Goal: Information Seeking & Learning: Learn about a topic

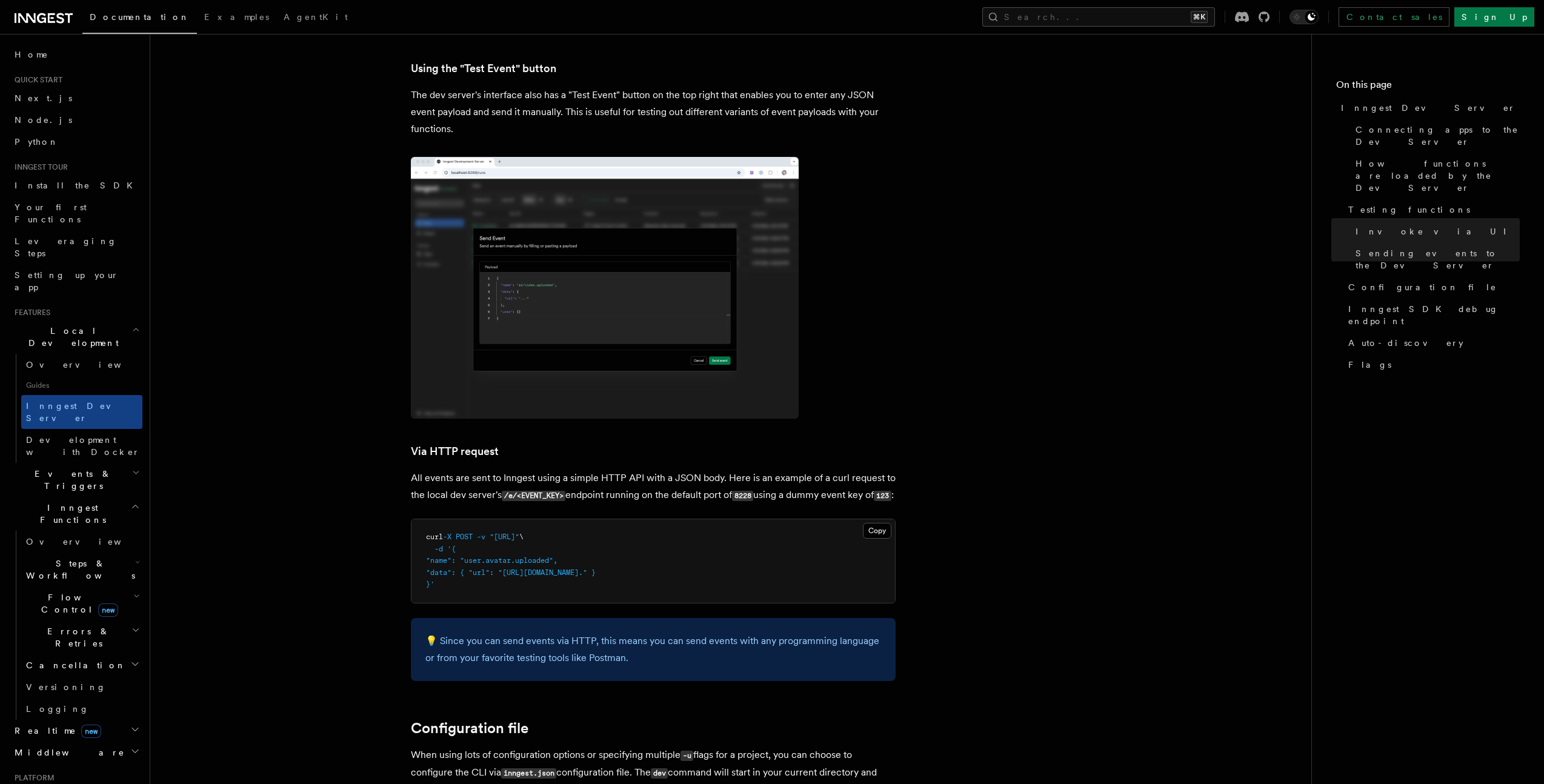
scroll to position [2524, 0]
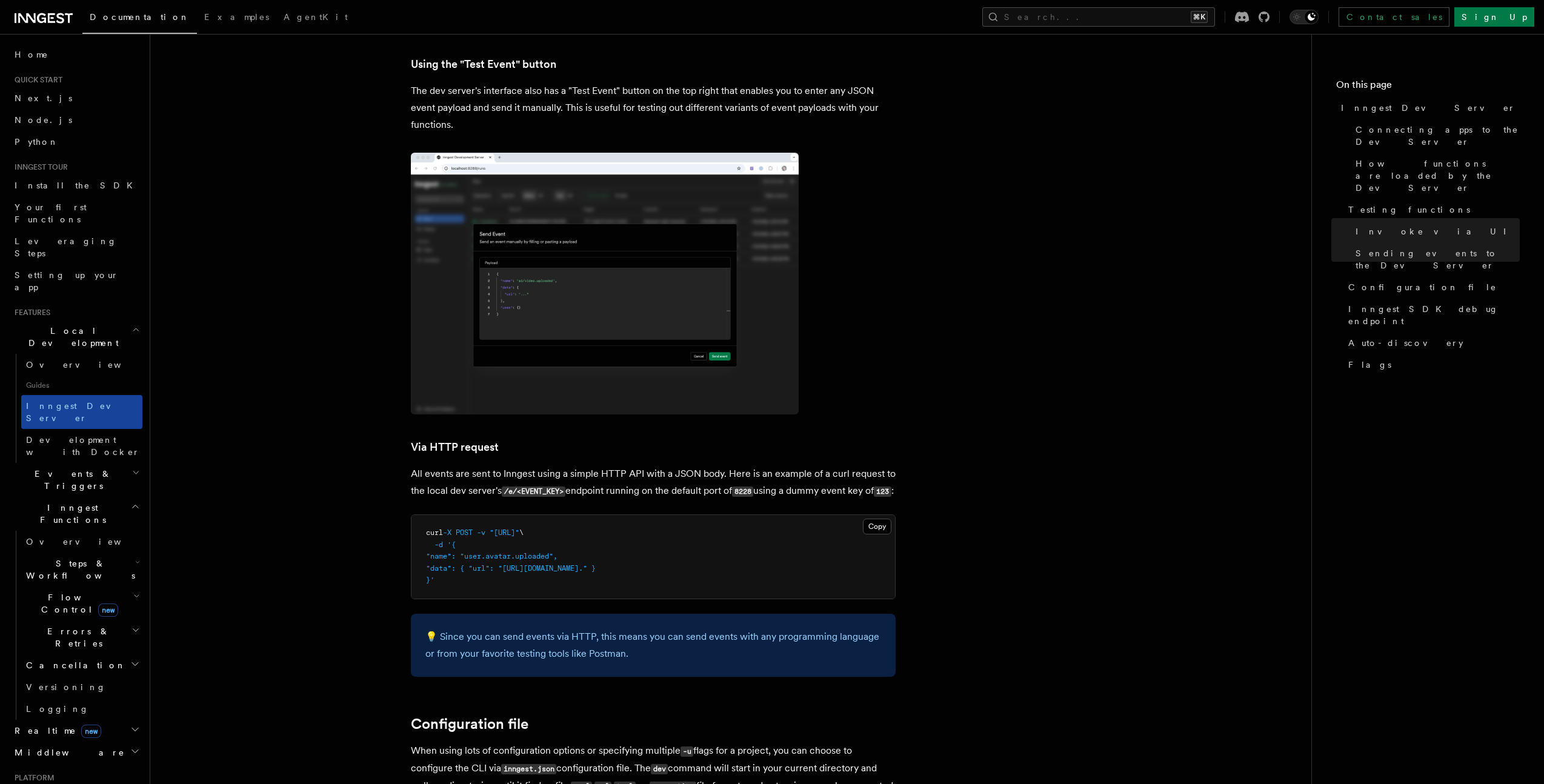
click at [85, 401] on span "Inngest Dev Server" at bounding box center [77, 411] width 103 height 22
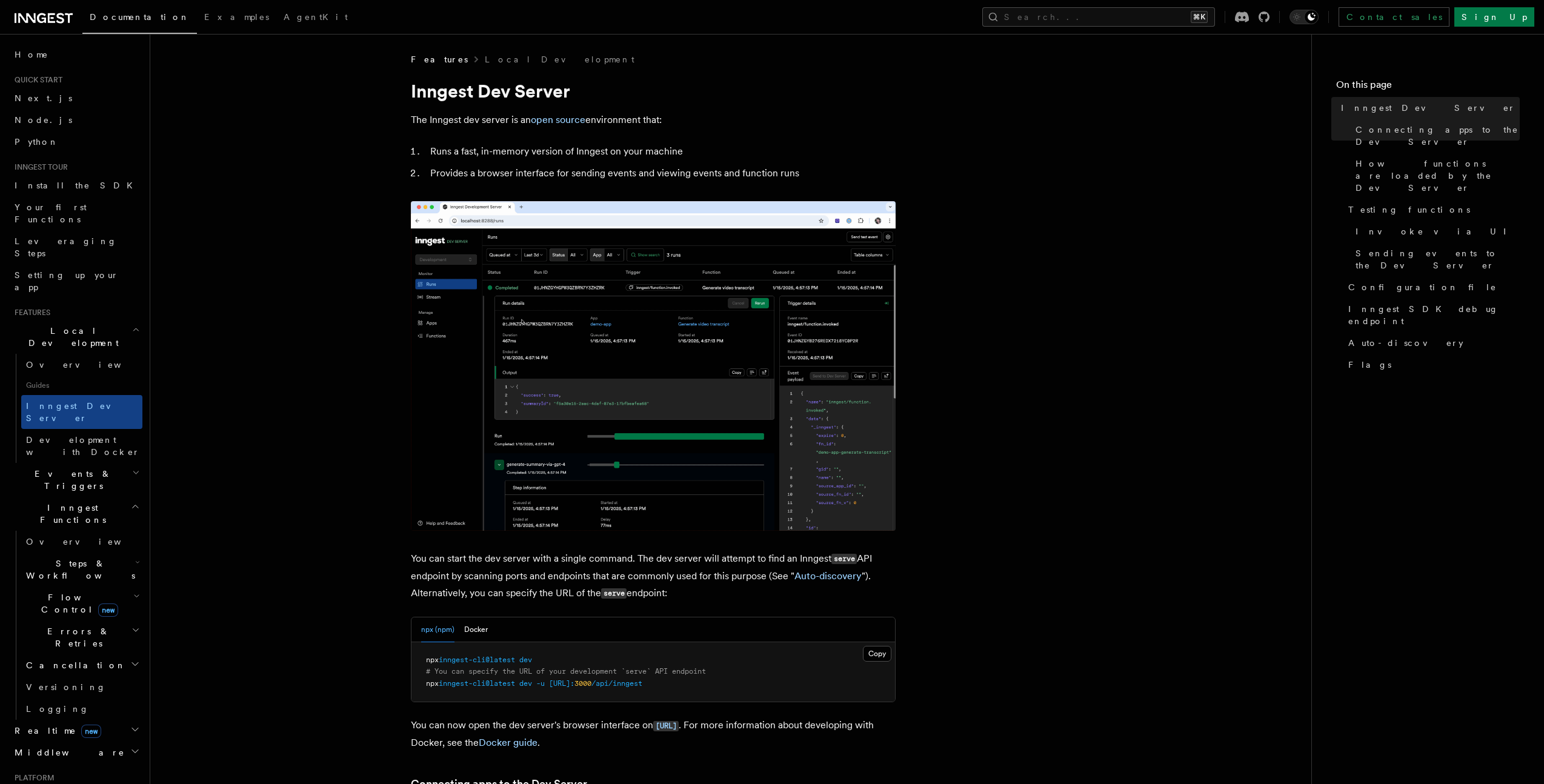
scroll to position [576, 0]
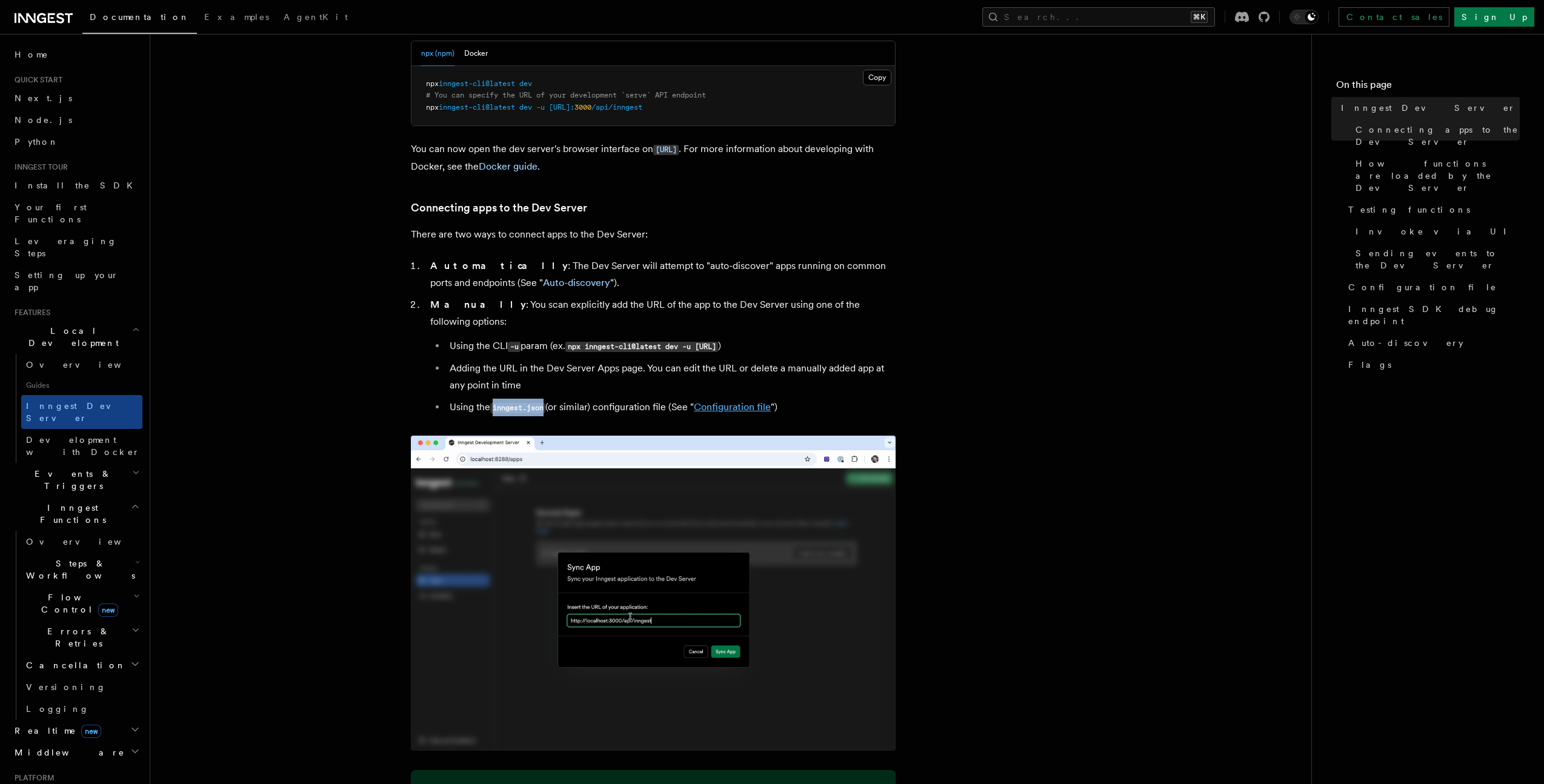
click at [708, 401] on link "Configuration file" at bounding box center [732, 406] width 77 height 11
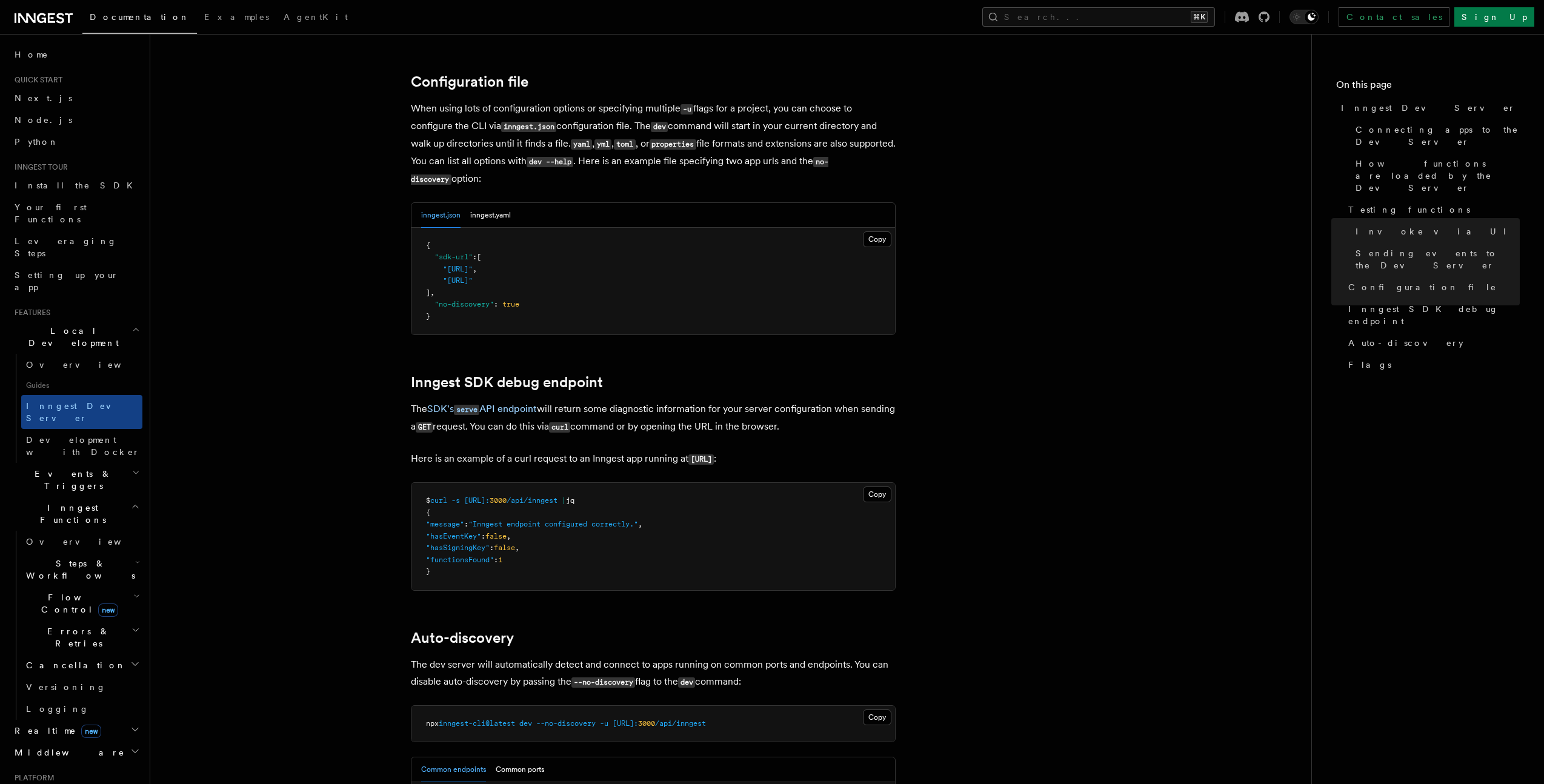
scroll to position [3168, 0]
click at [496, 201] on button "inngest.yaml" at bounding box center [490, 213] width 41 height 25
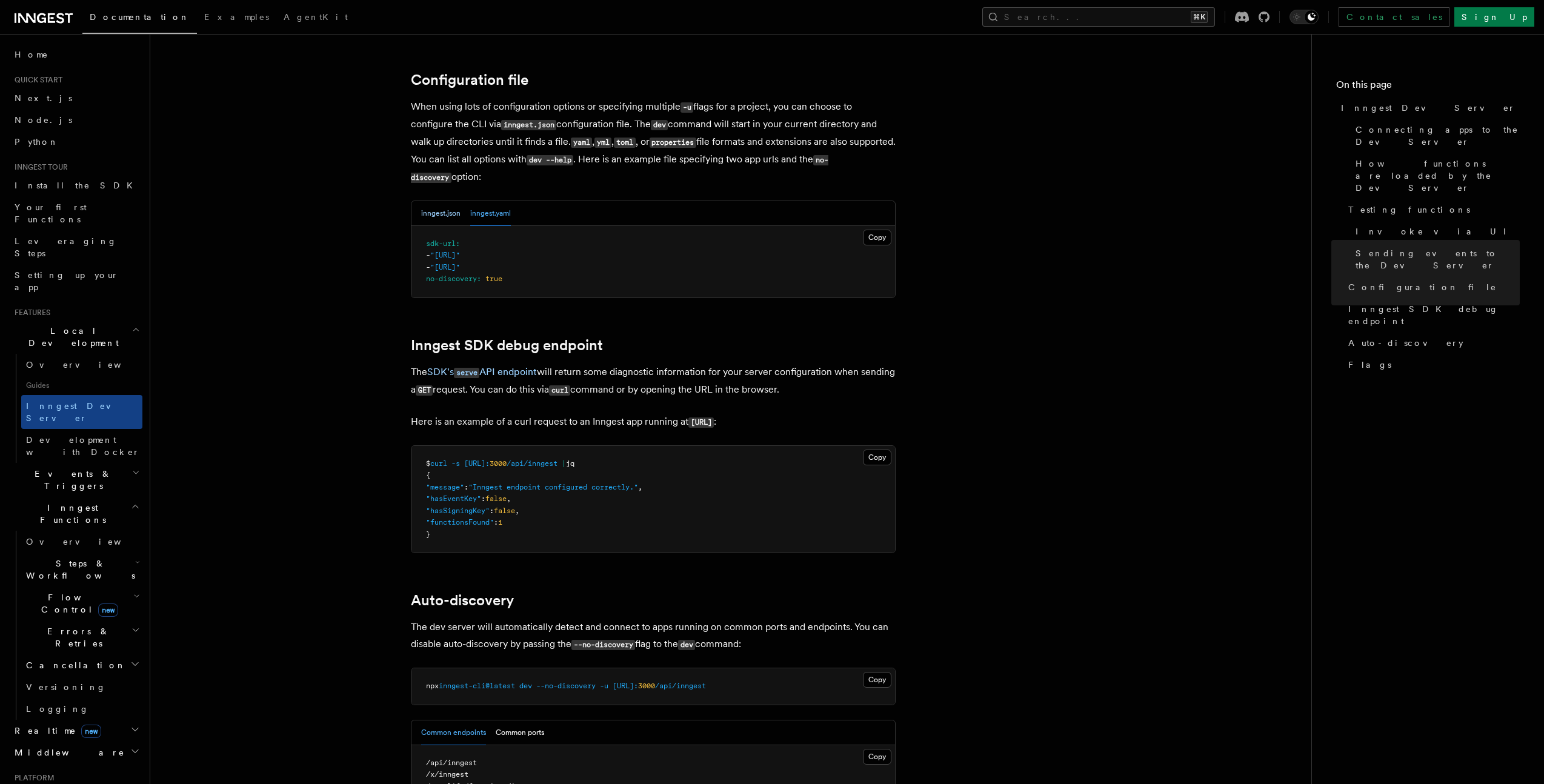
click at [435, 207] on button "inngest.json" at bounding box center [441, 213] width 39 height 25
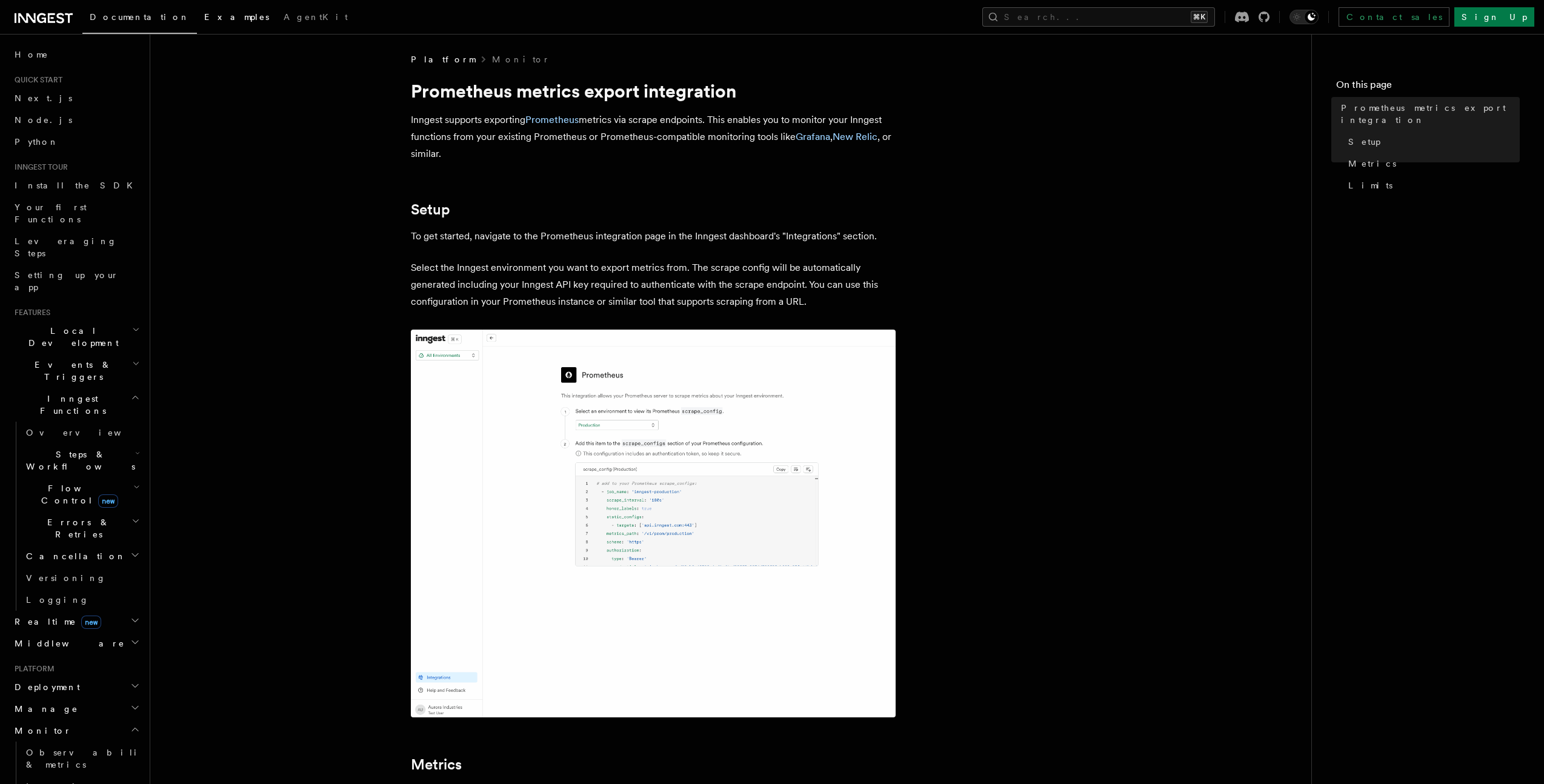
click at [197, 24] on link "Examples" at bounding box center [236, 18] width 79 height 29
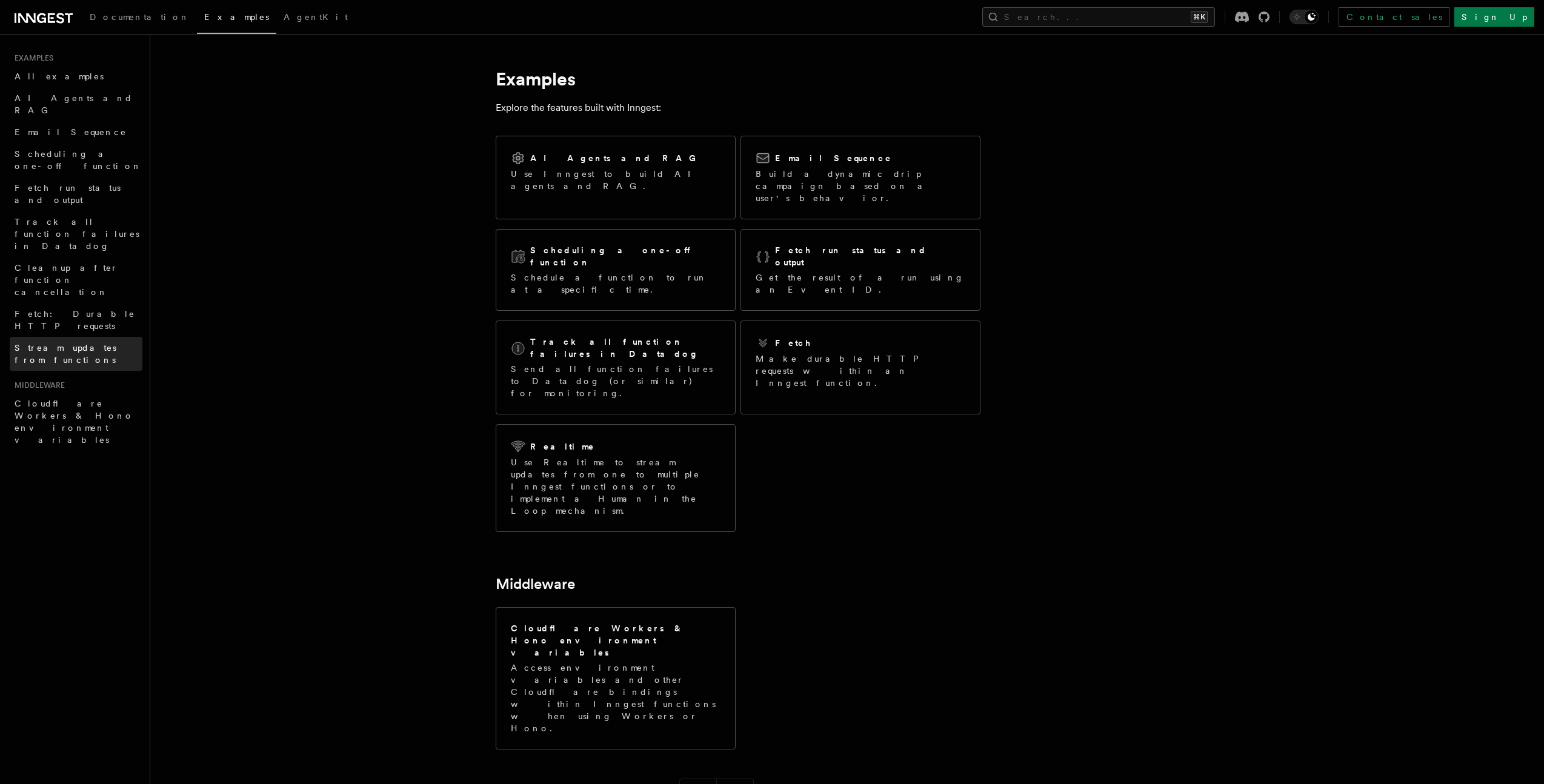
click at [44, 343] on span "Stream updates from functions" at bounding box center [65, 354] width 102 height 22
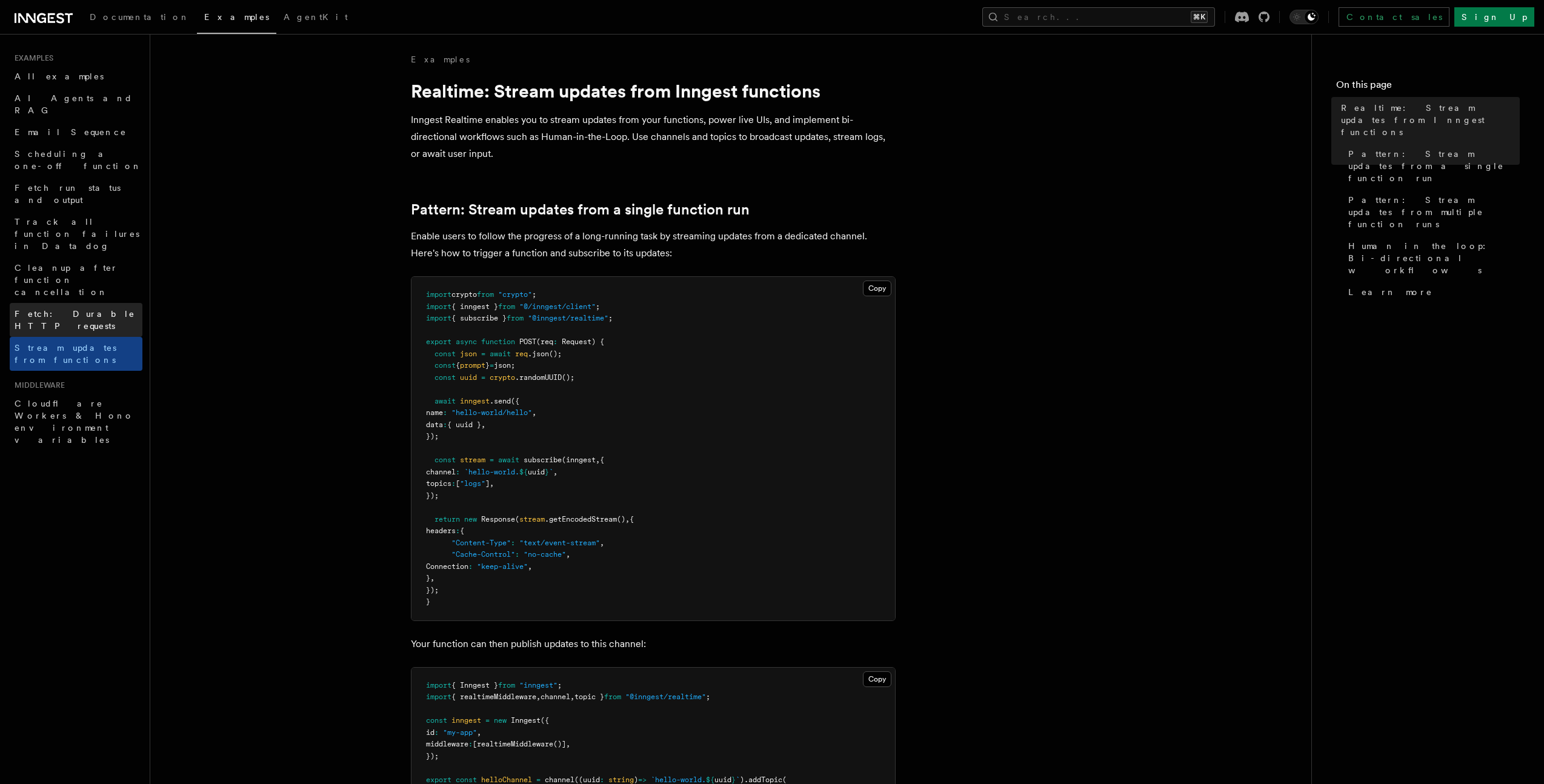
click at [82, 303] on link "Fetch: Durable HTTP requests" at bounding box center [76, 320] width 133 height 34
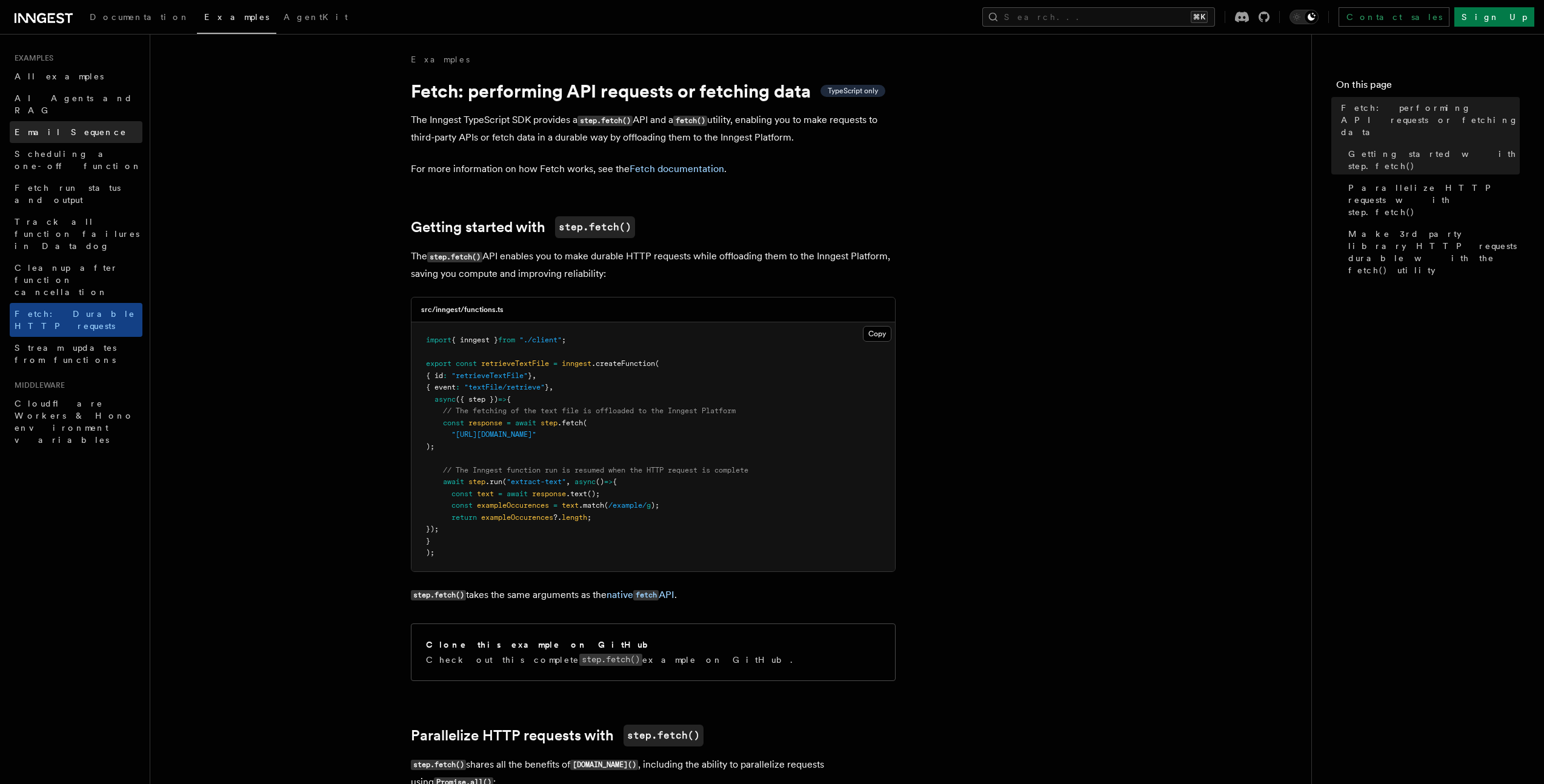
click at [72, 129] on link "Email Sequence" at bounding box center [76, 131] width 133 height 22
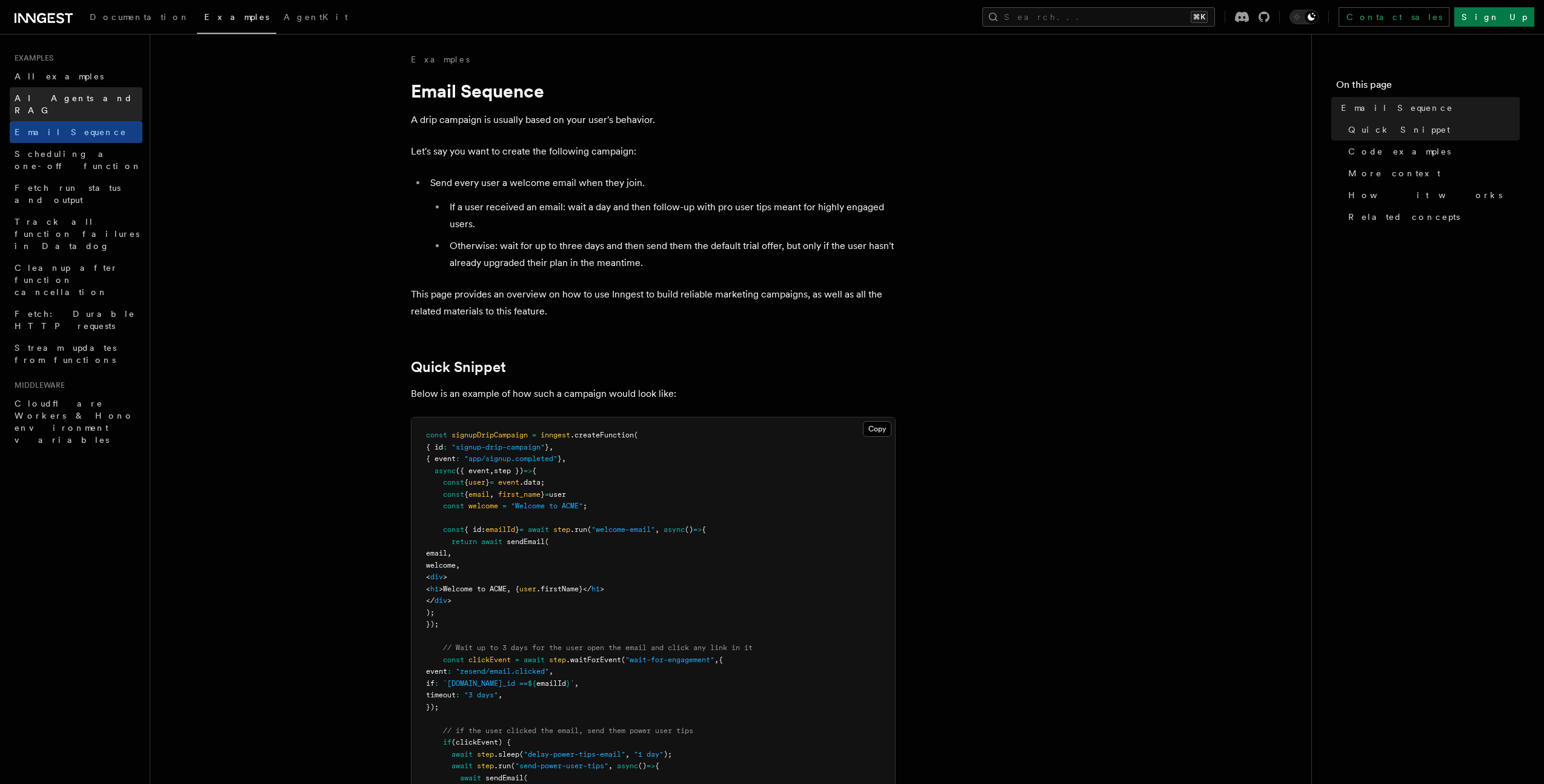
click at [65, 98] on span "AI Agents and RAG" at bounding box center [74, 104] width 118 height 22
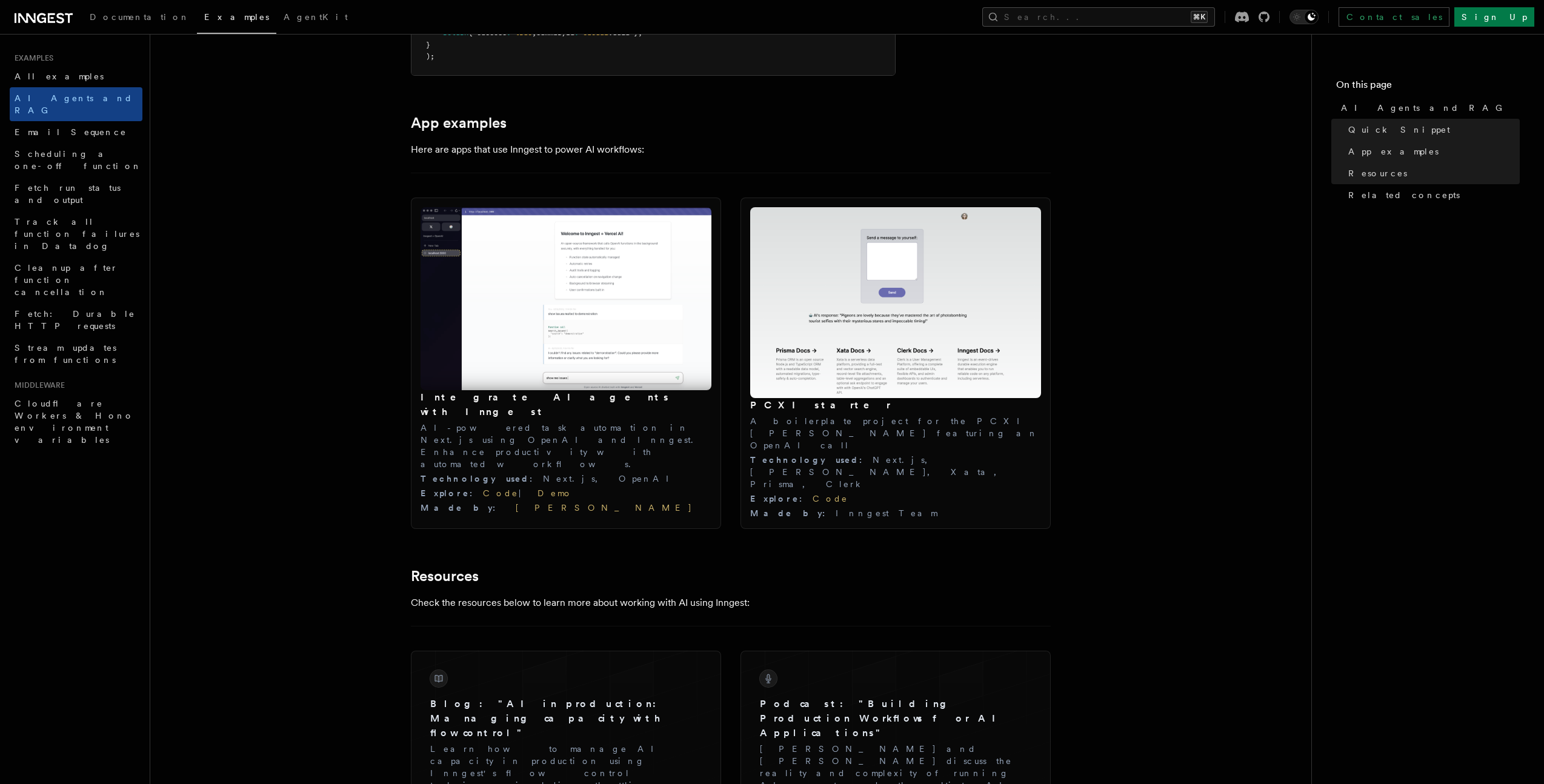
scroll to position [1182, 0]
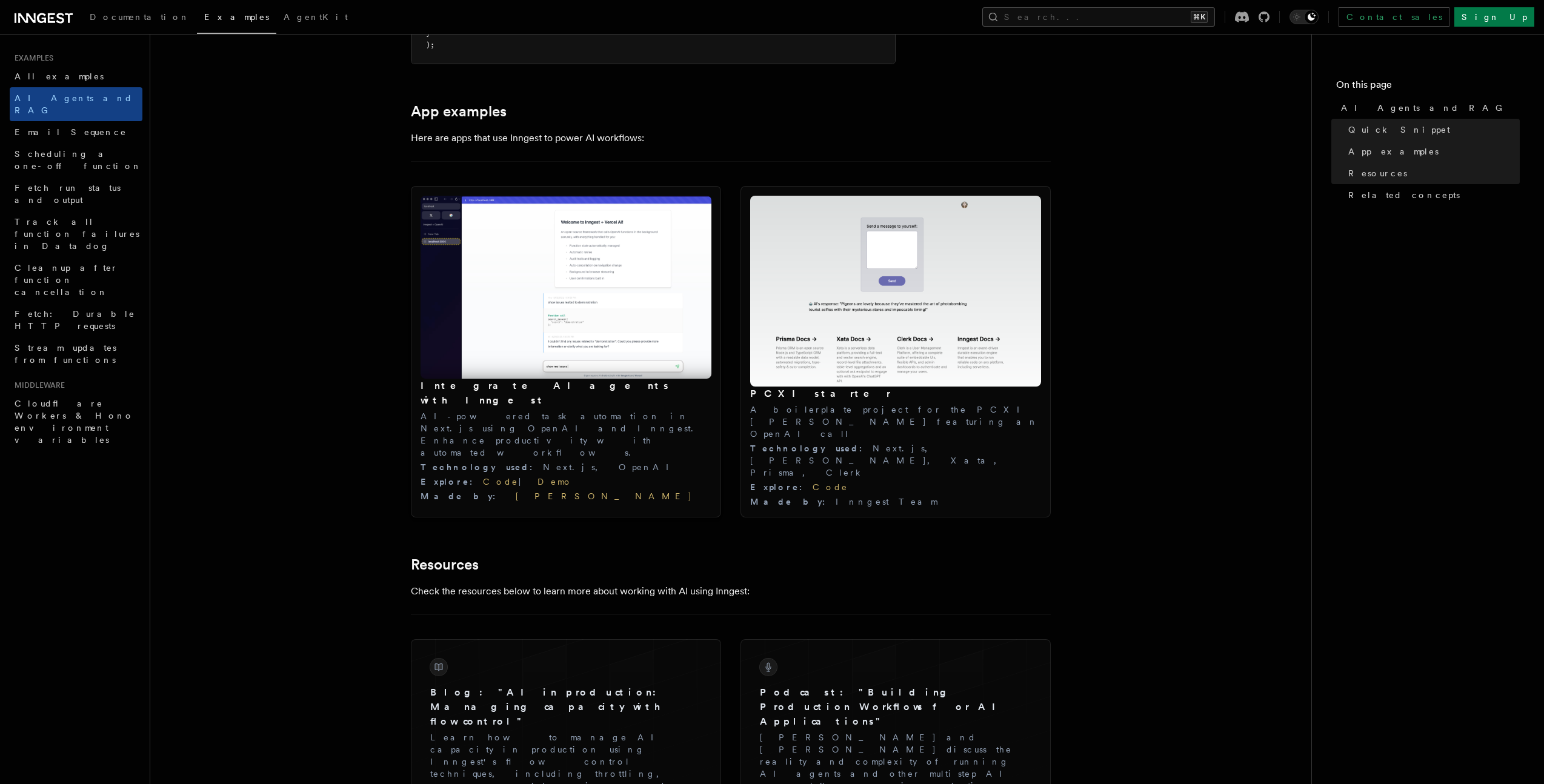
click at [602, 330] on img at bounding box center [566, 287] width 291 height 183
